Goal: Find specific page/section: Find specific page/section

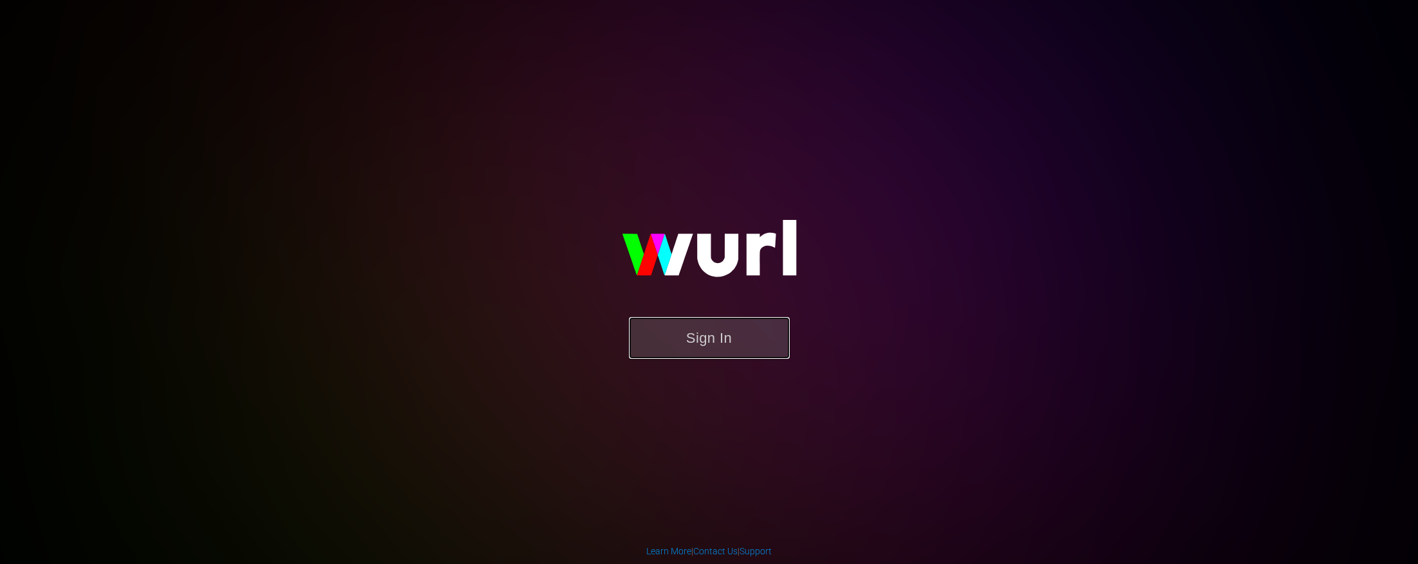
click at [686, 341] on button "Sign In" at bounding box center [709, 338] width 161 height 42
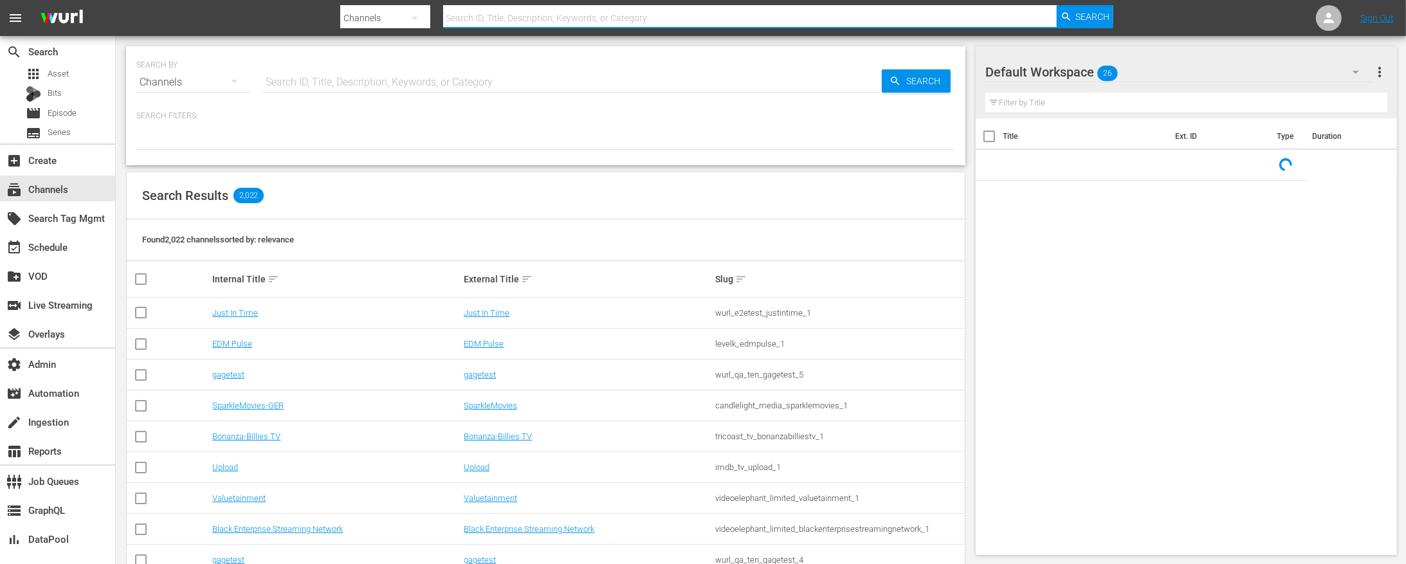
click at [484, 19] on input "text" at bounding box center [750, 18] width 614 height 31
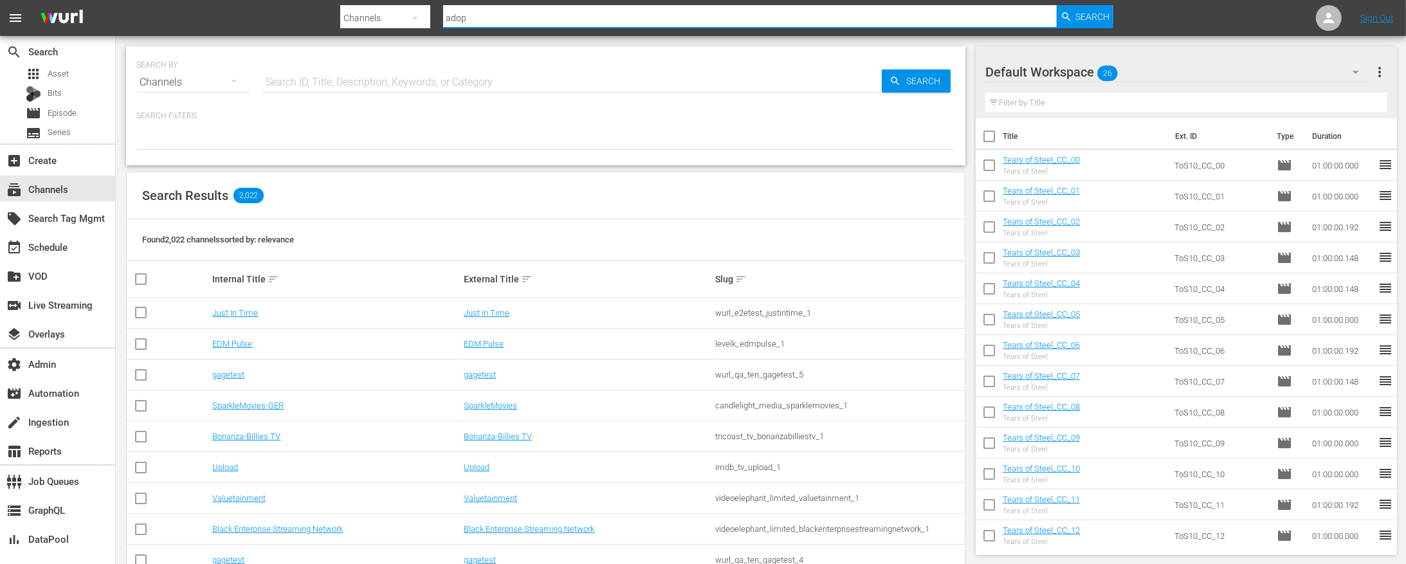
type input "adops"
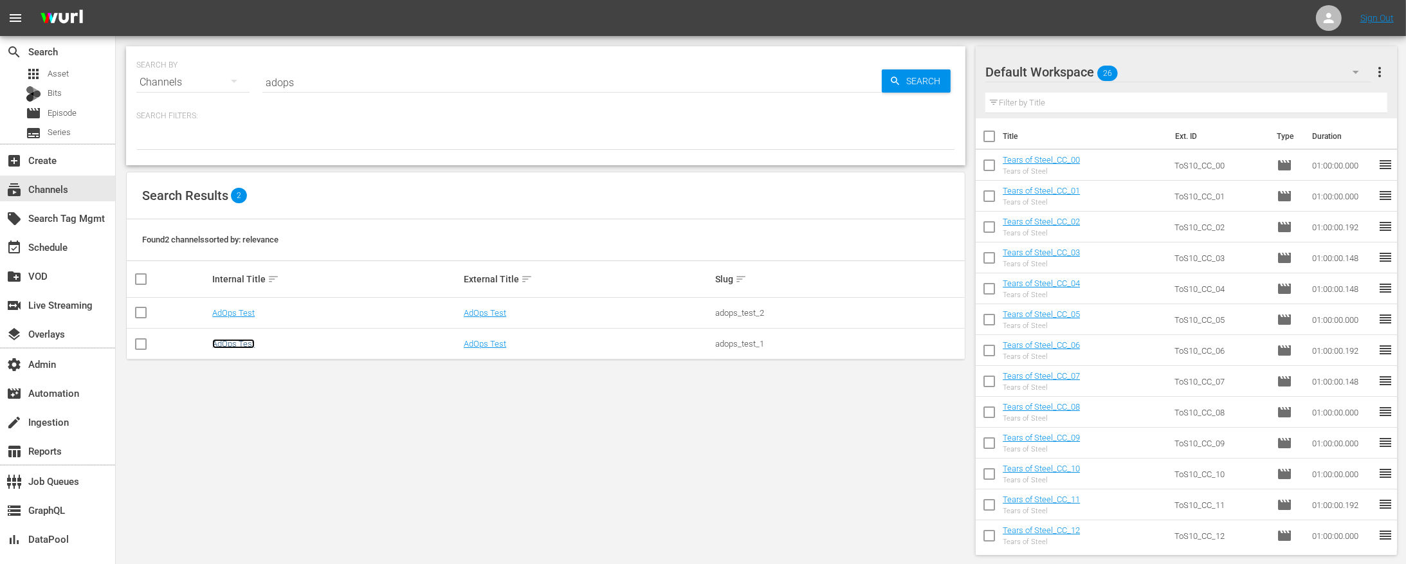
click at [228, 342] on link "AdOps Test" at bounding box center [233, 344] width 42 height 10
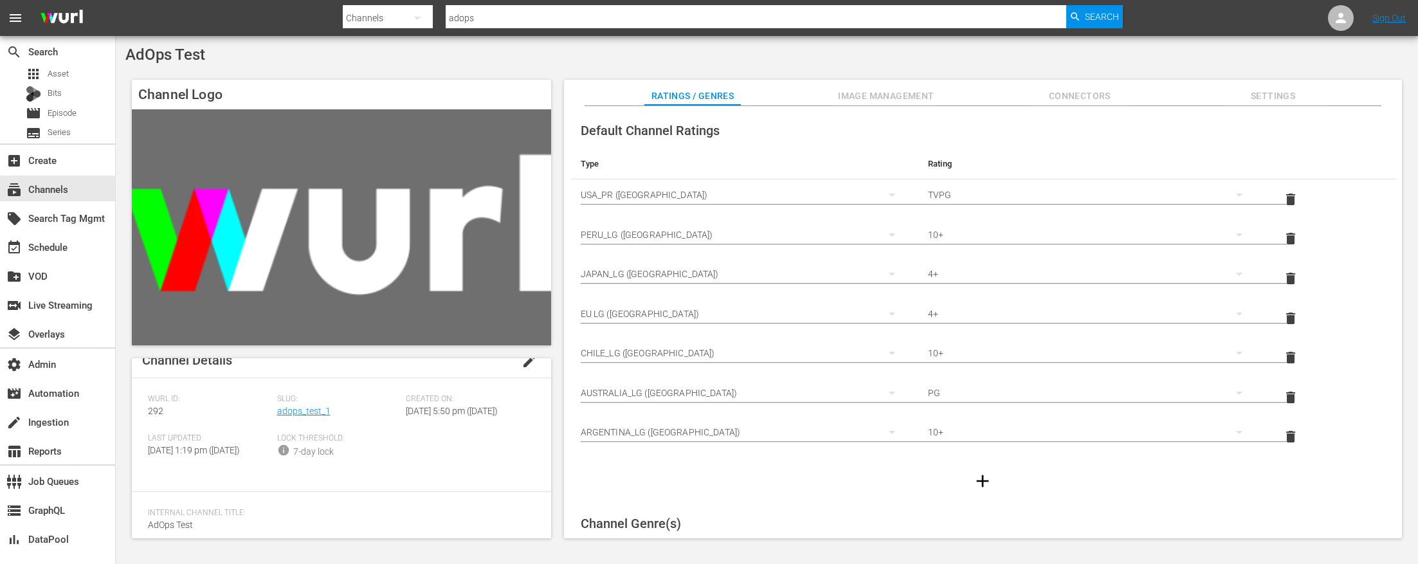
scroll to position [30, 0]
click at [897, 97] on span "Image Management" at bounding box center [886, 96] width 96 height 16
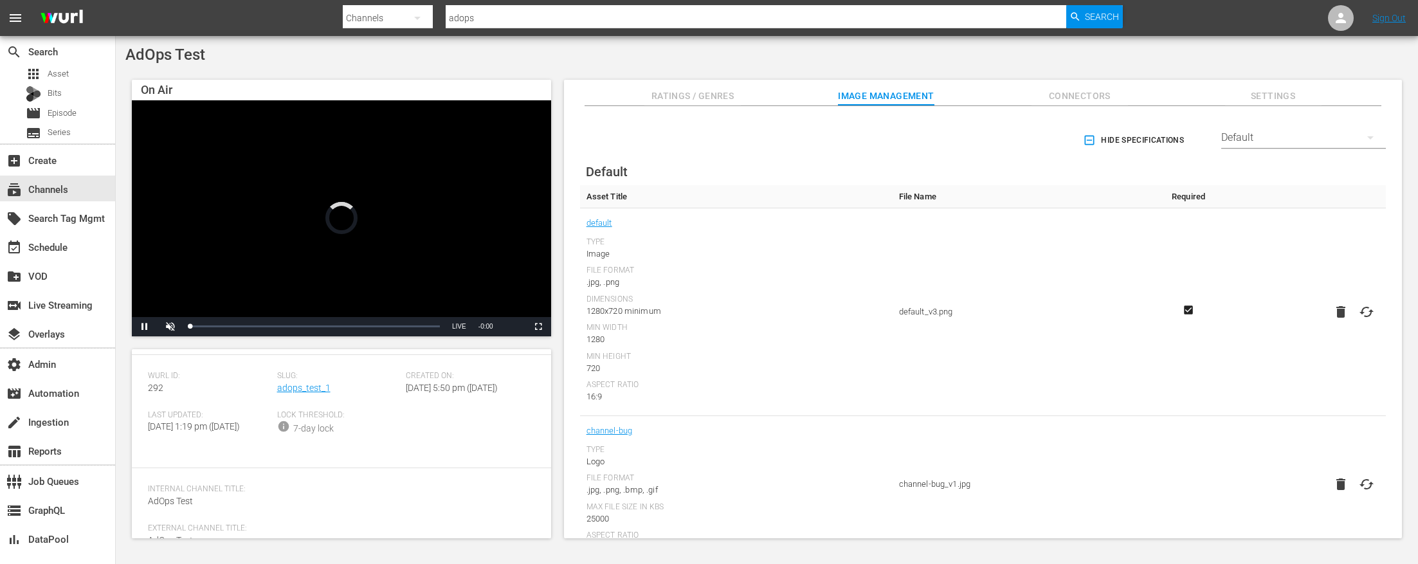
click at [1306, 146] on div "Default" at bounding box center [1304, 138] width 165 height 36
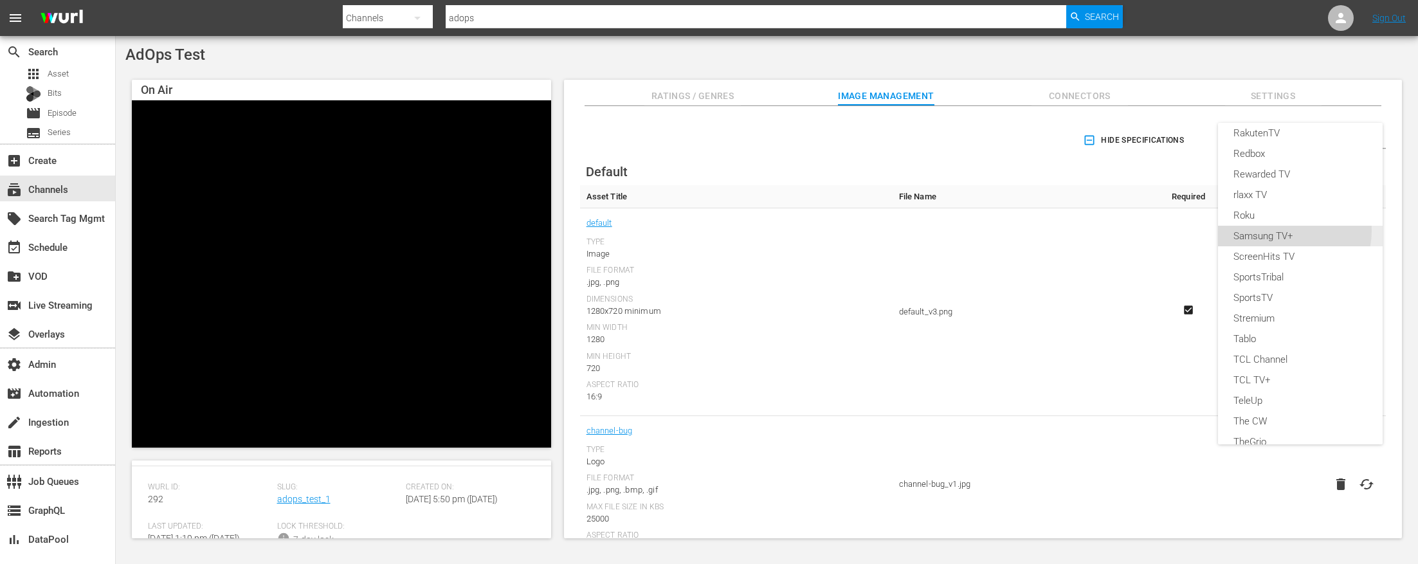
click at [1288, 231] on div "Samsung TV+" at bounding box center [1301, 236] width 134 height 21
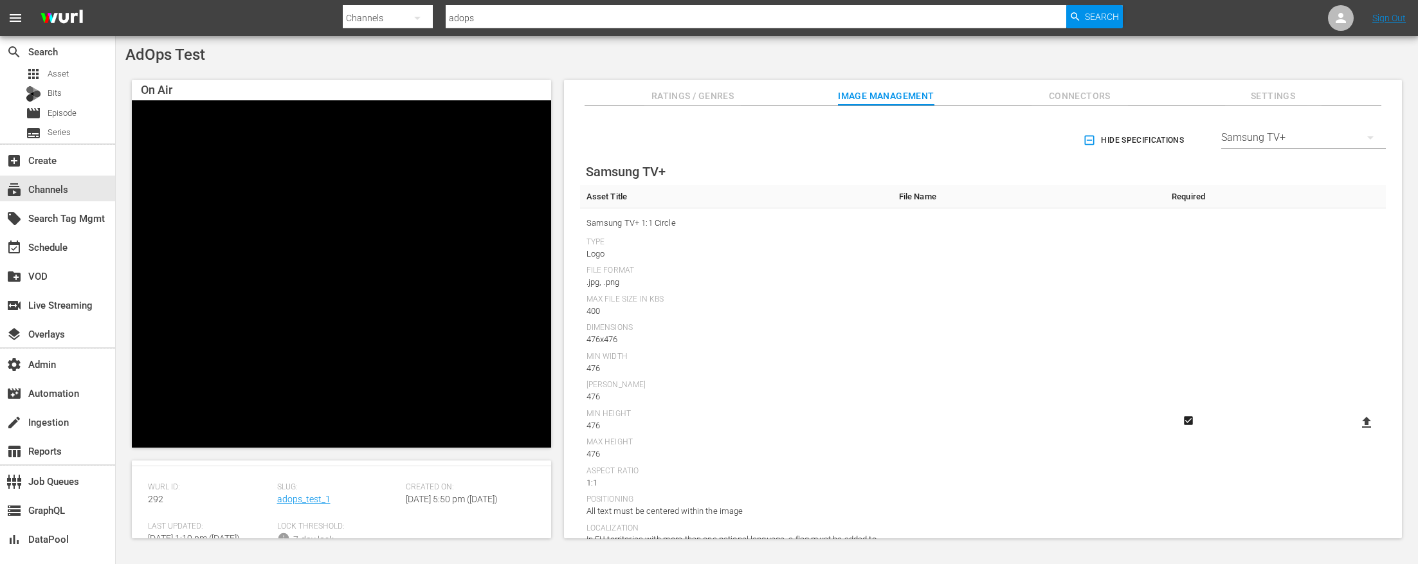
click at [1126, 136] on span "Hide Specifications" at bounding box center [1135, 141] width 98 height 14
click at [627, 219] on span "Samsung TV+ 1:1 Circle" at bounding box center [737, 226] width 300 height 17
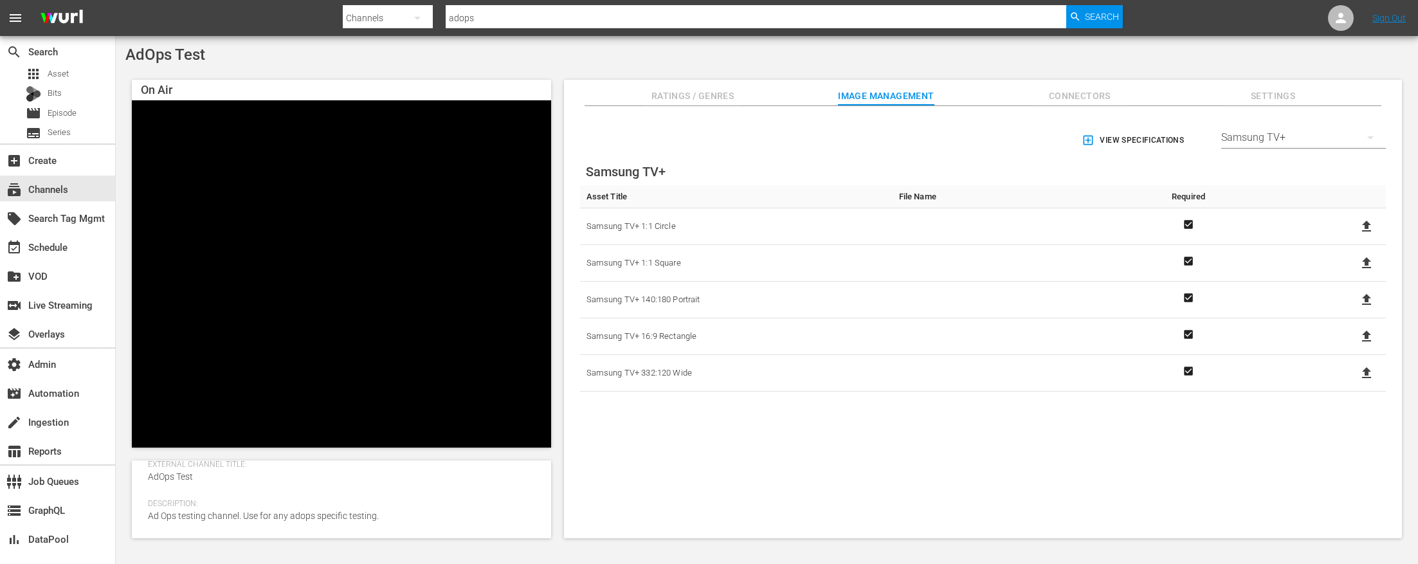
scroll to position [228, 0]
click at [1151, 138] on span "View Specifications" at bounding box center [1135, 141] width 100 height 14
click at [1140, 142] on span "Hide Specifications" at bounding box center [1135, 141] width 98 height 14
click at [1307, 138] on div "Samsung TV+" at bounding box center [1304, 138] width 165 height 36
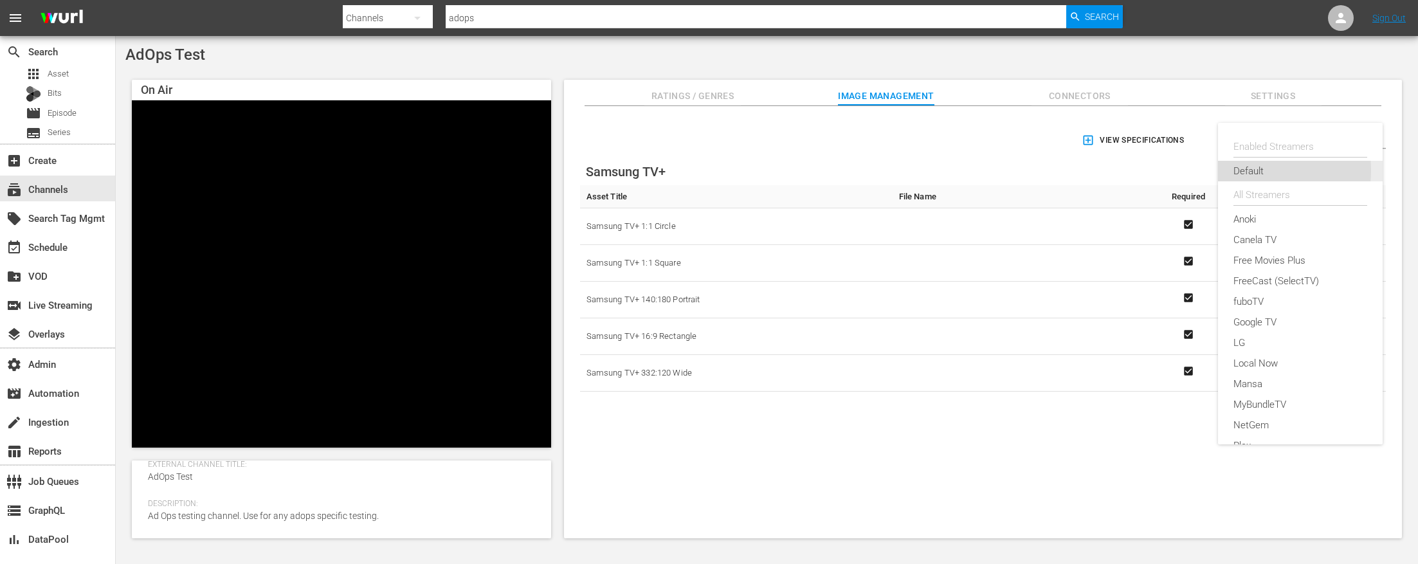
click at [1262, 170] on div "Default" at bounding box center [1301, 171] width 134 height 21
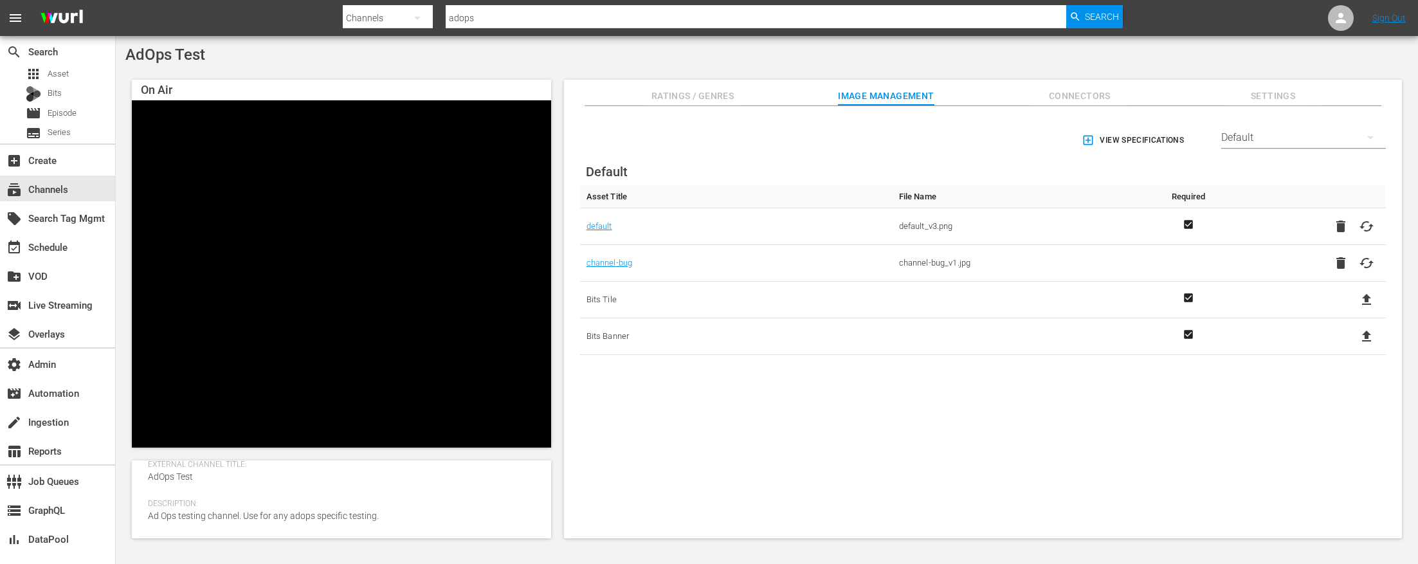
click at [1258, 130] on div "Default" at bounding box center [1304, 138] width 165 height 36
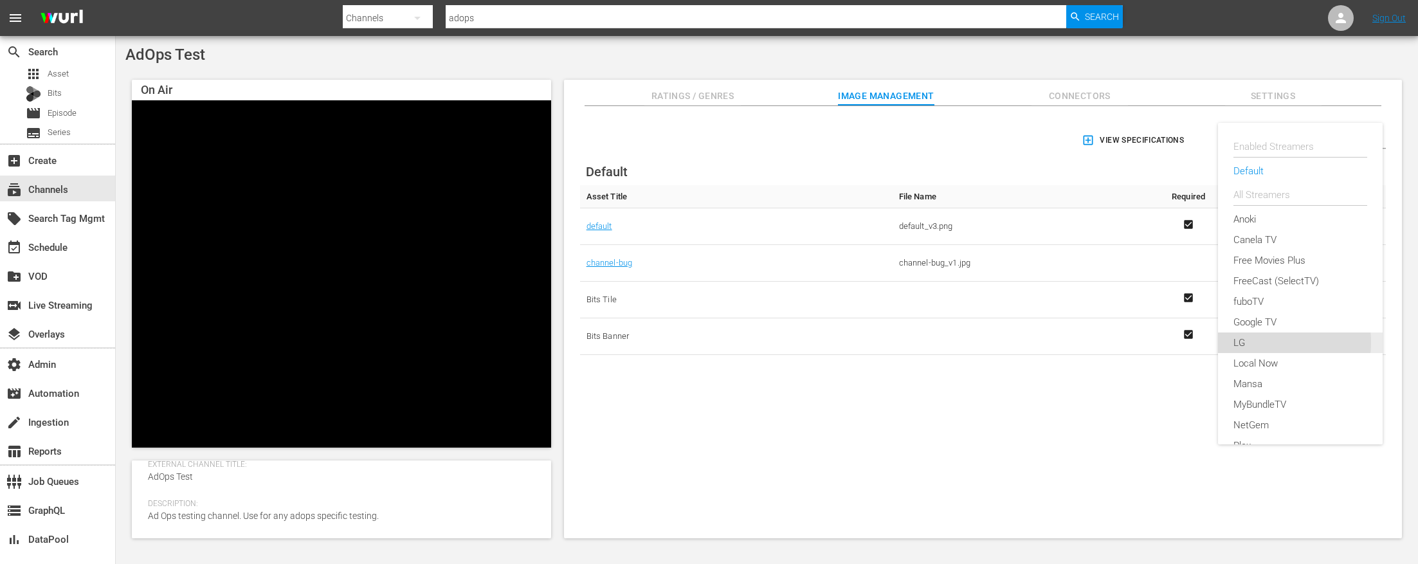
click at [1266, 343] on div "LG" at bounding box center [1301, 343] width 134 height 21
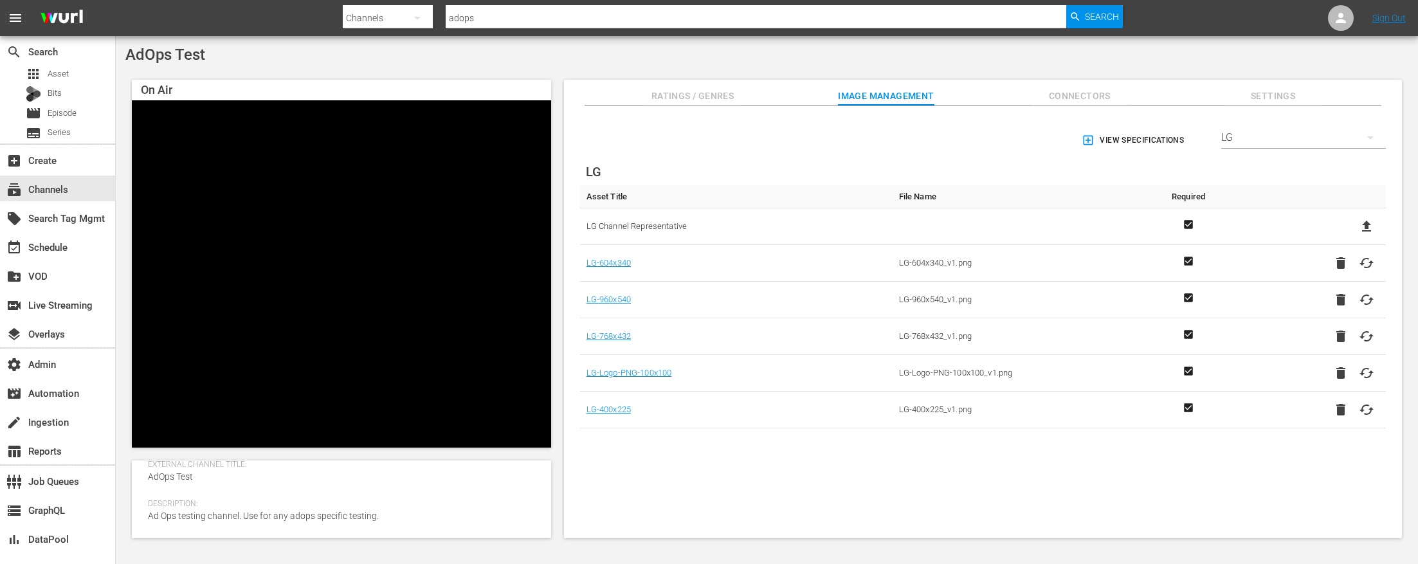
click at [1249, 133] on div "LG" at bounding box center [1304, 138] width 165 height 36
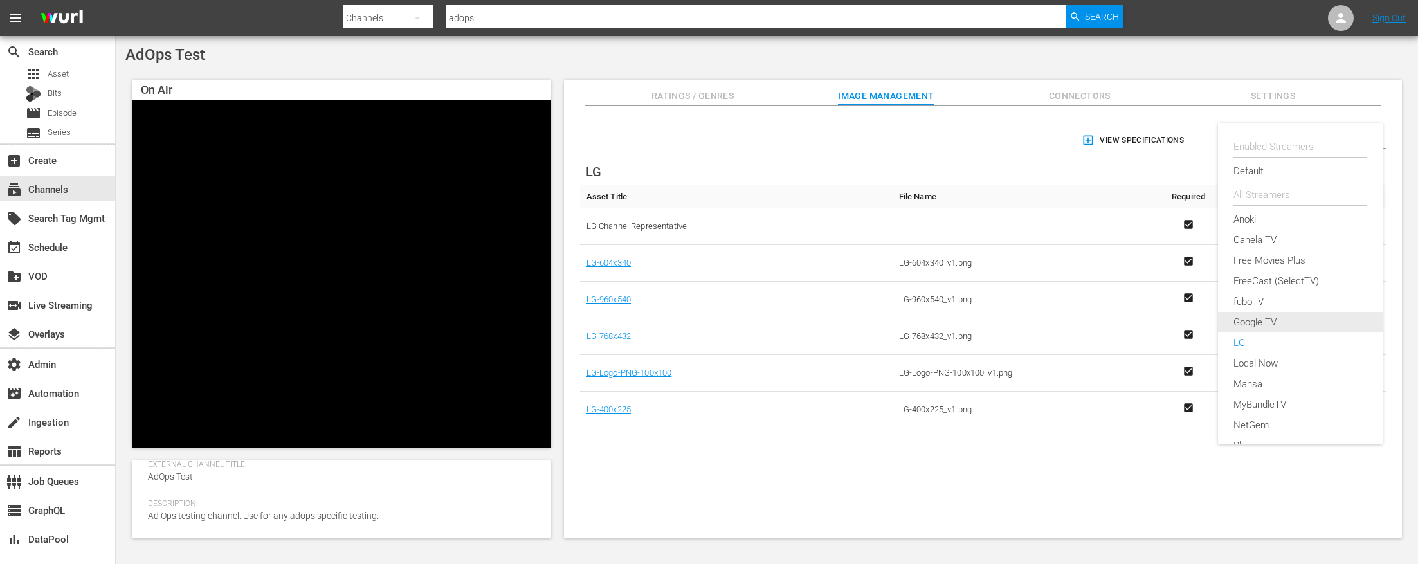
scroll to position [188, 0]
click at [1268, 295] on div "RakutenTV" at bounding box center [1301, 298] width 134 height 21
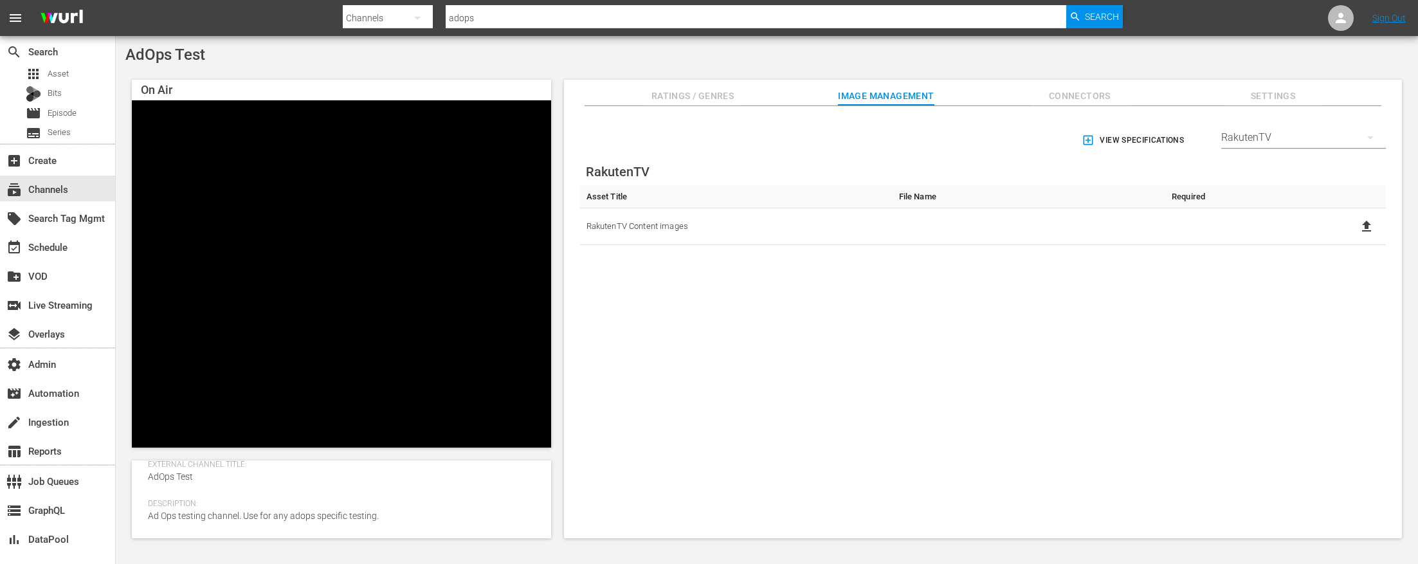
click at [1257, 138] on div "RakutenTV" at bounding box center [1304, 138] width 165 height 36
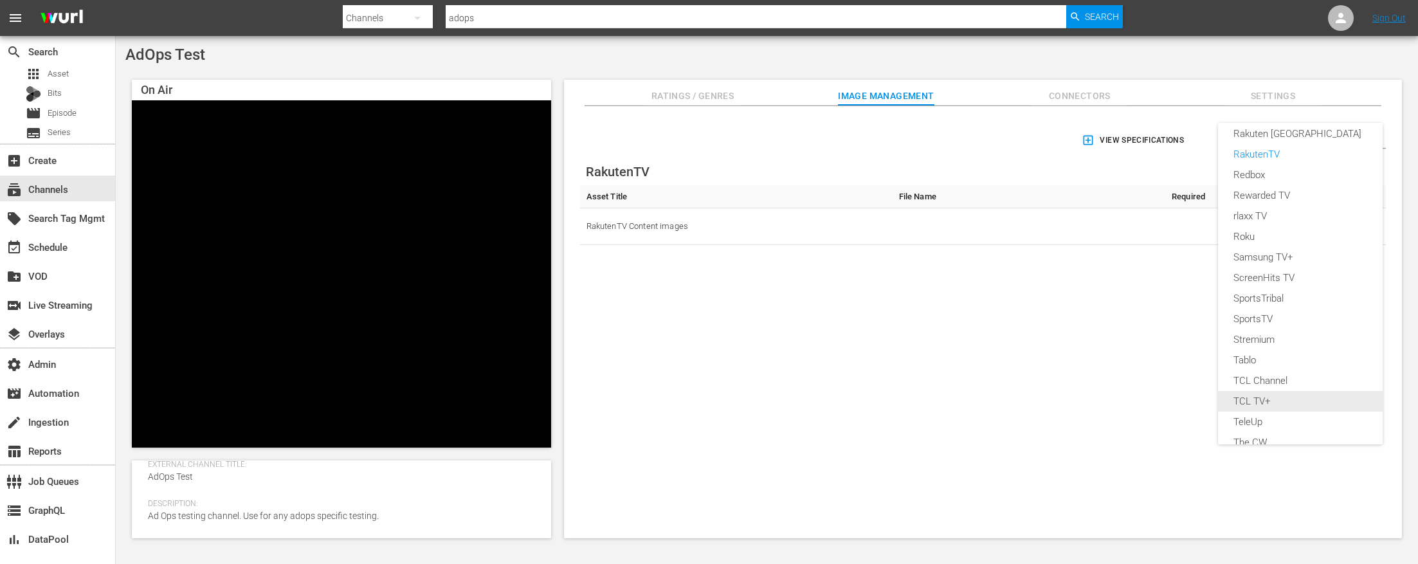
click at [1278, 397] on div "TCL TV+" at bounding box center [1301, 401] width 134 height 21
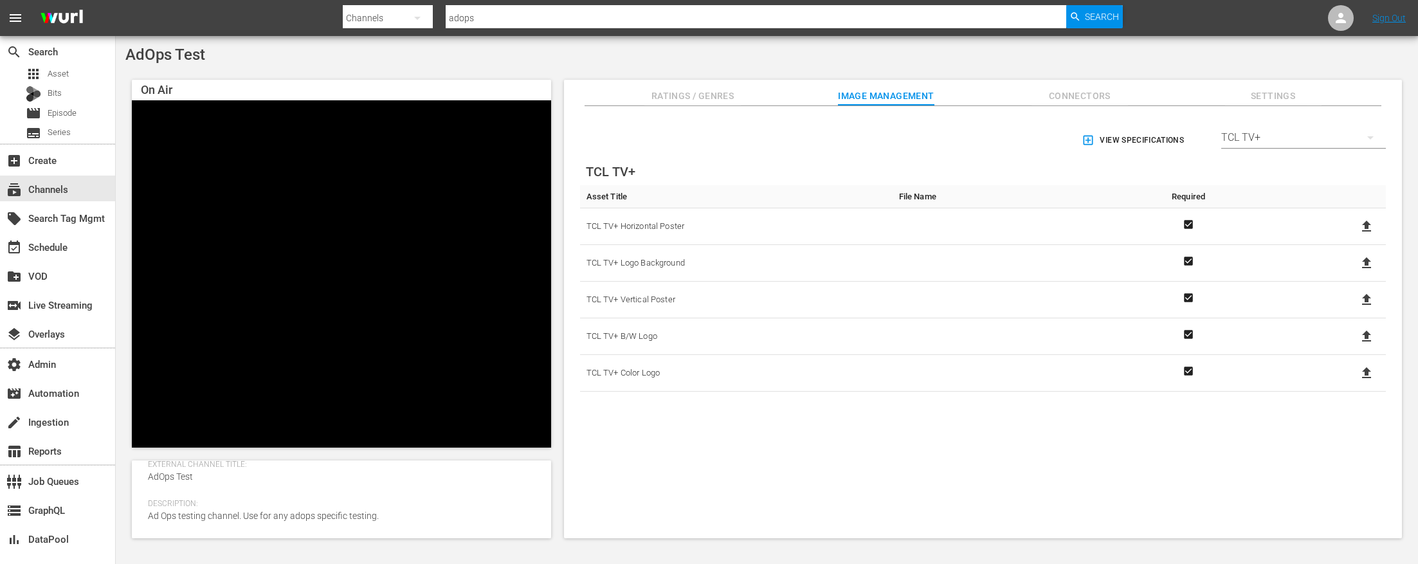
click at [1229, 131] on div "TCL TV+" at bounding box center [1304, 138] width 165 height 36
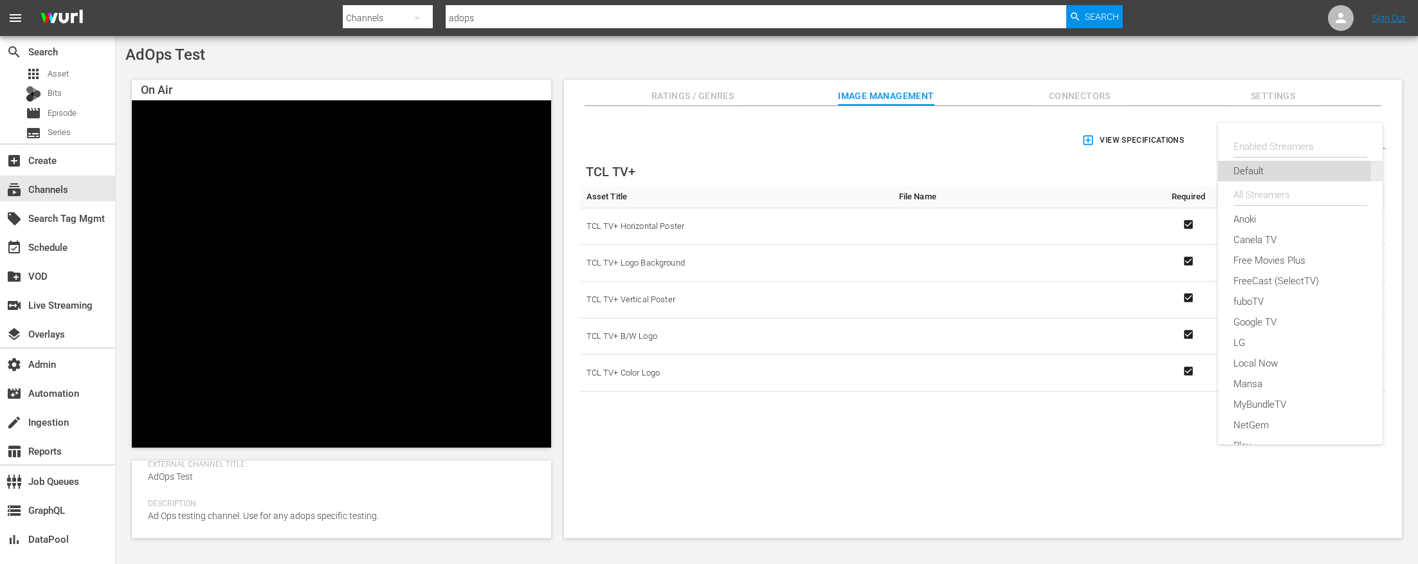
click at [1261, 170] on div "Default" at bounding box center [1301, 171] width 134 height 21
